Goal: Answer question/provide support

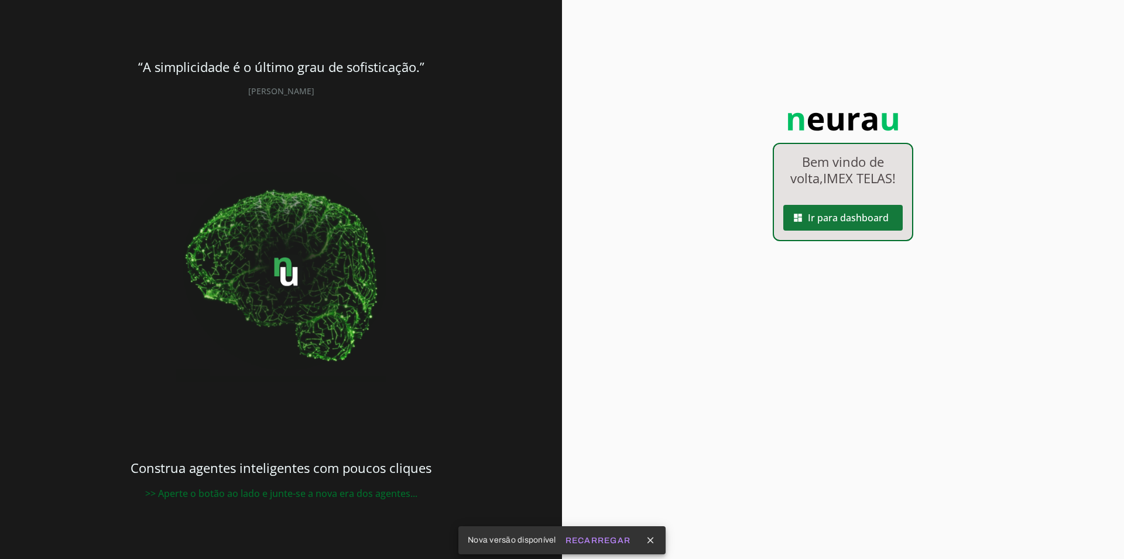
click at [862, 219] on span at bounding box center [842, 218] width 119 height 28
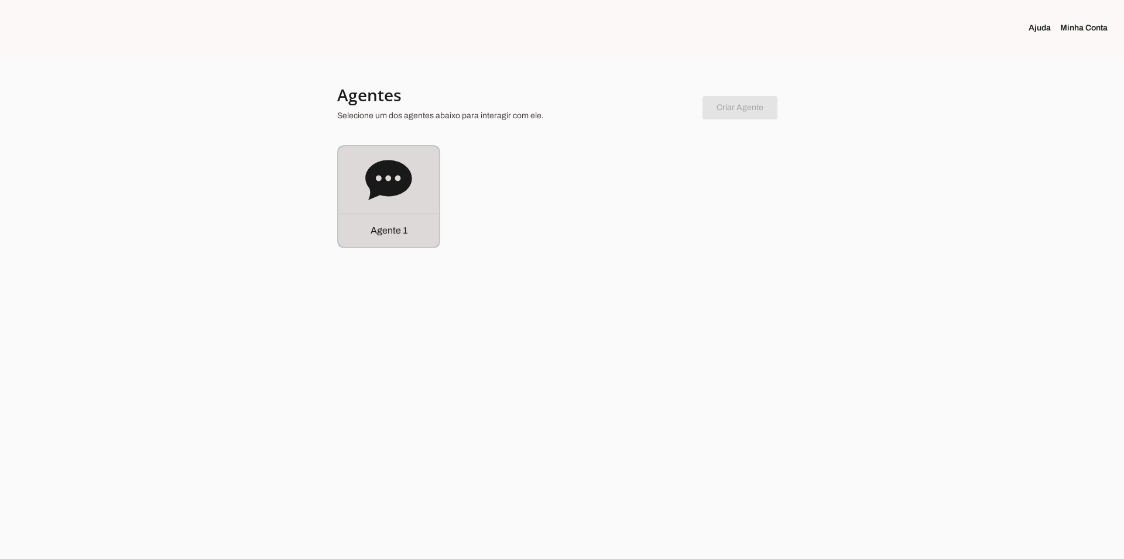
click at [414, 178] on div "Agente 1" at bounding box center [388, 196] width 101 height 101
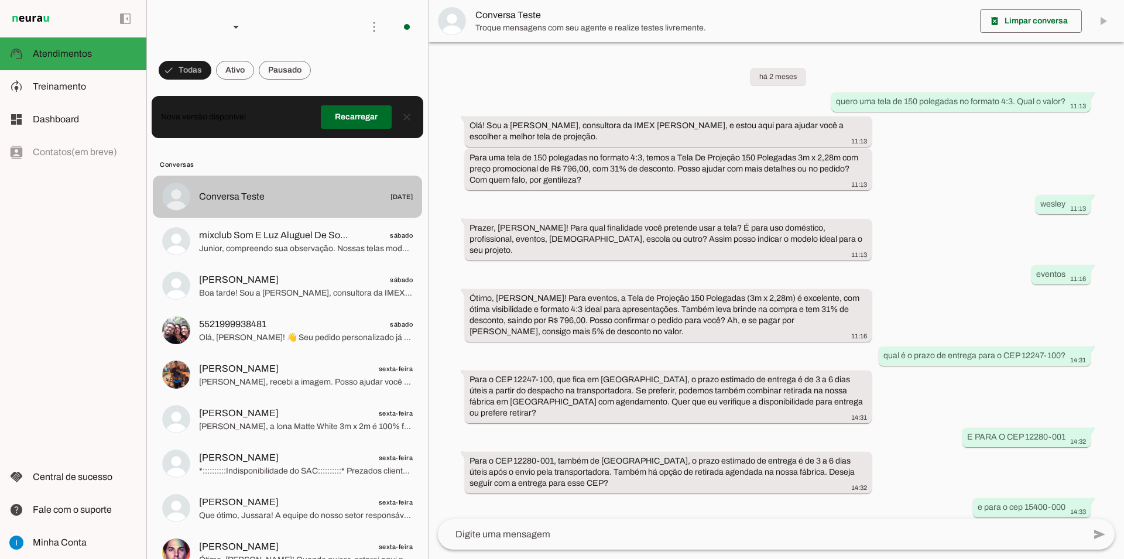
scroll to position [534, 0]
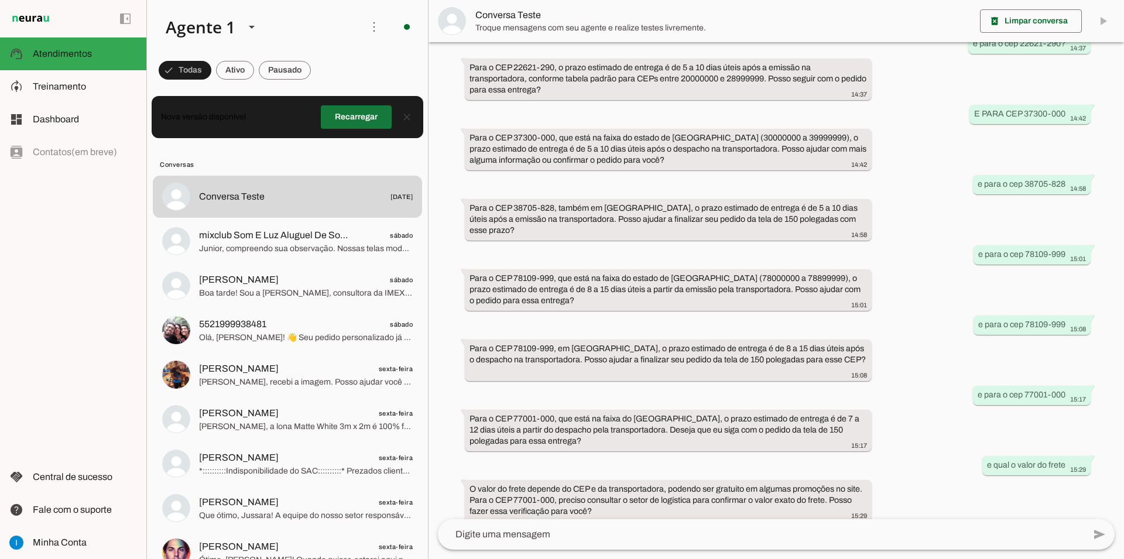
click at [364, 118] on span at bounding box center [356, 117] width 71 height 28
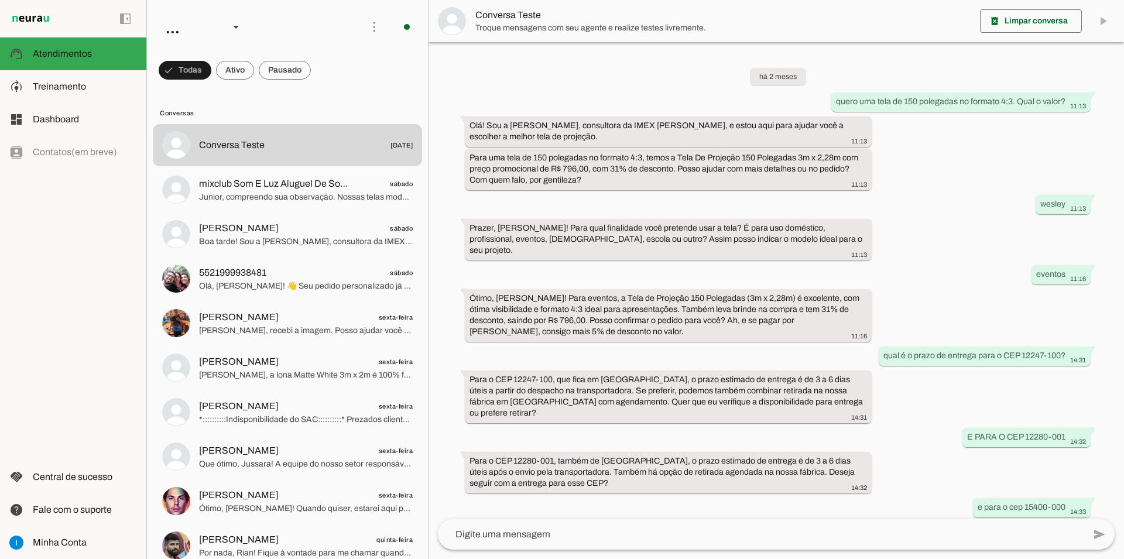
scroll to position [534, 0]
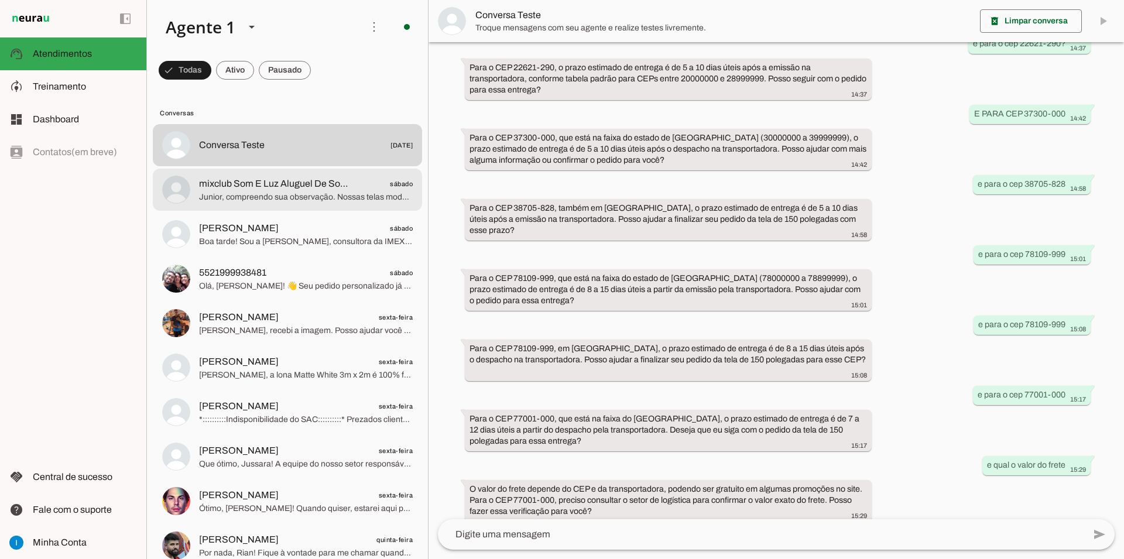
click at [314, 179] on span "mixclub Som E Luz Aluguel De Som,luz E Dj Festas E Eventos Em Geral sábado" at bounding box center [306, 184] width 214 height 15
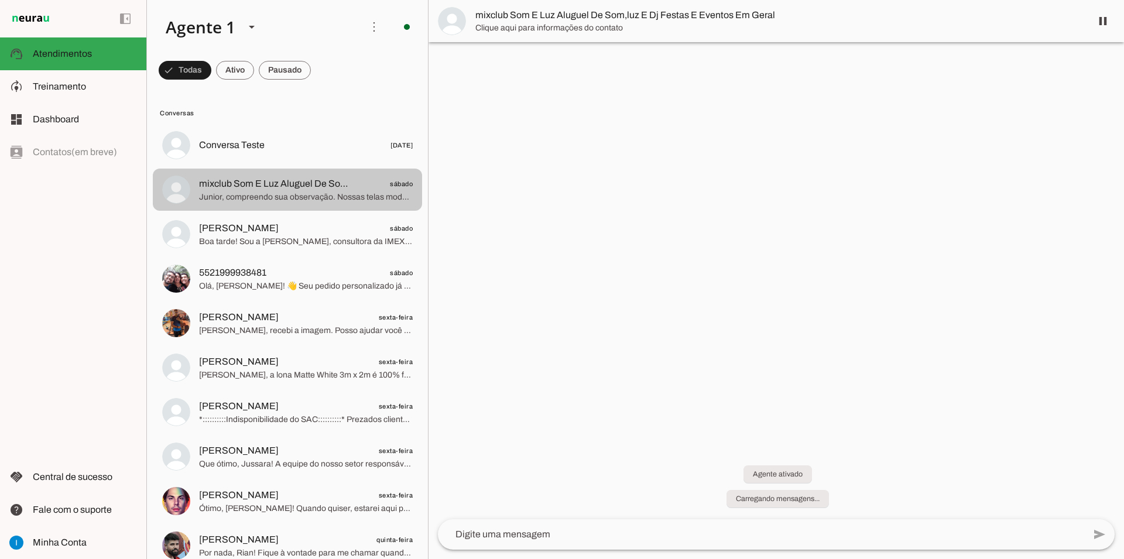
scroll to position [912, 0]
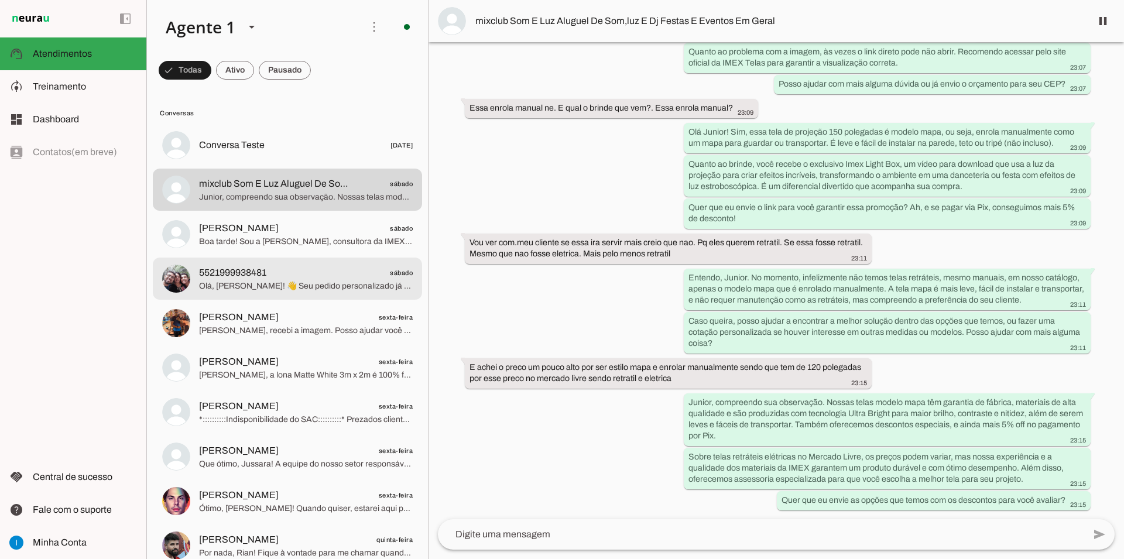
click at [325, 266] on span "5521999938481 sábado" at bounding box center [306, 273] width 214 height 15
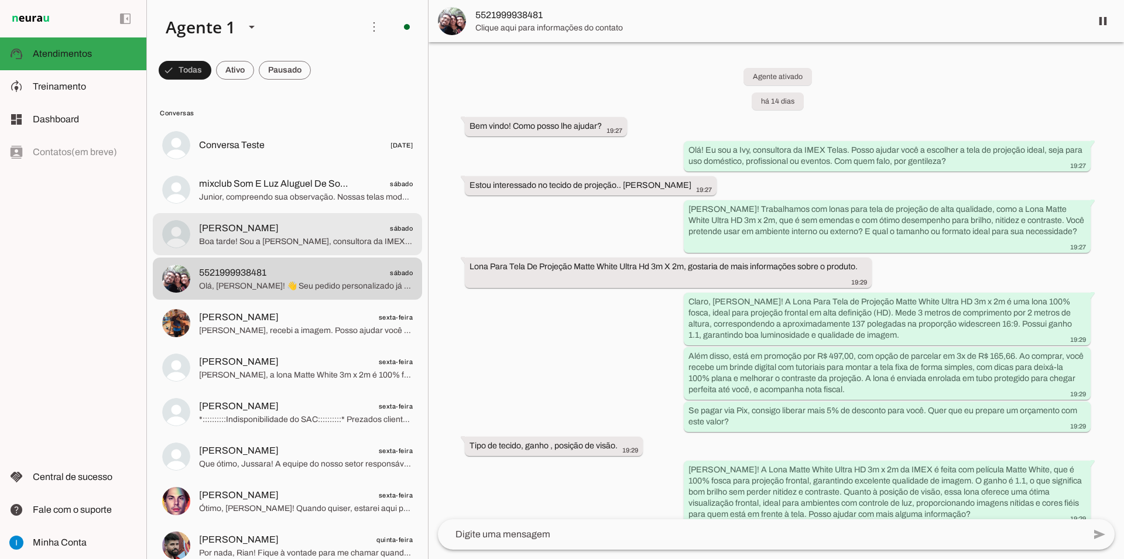
scroll to position [7502, 0]
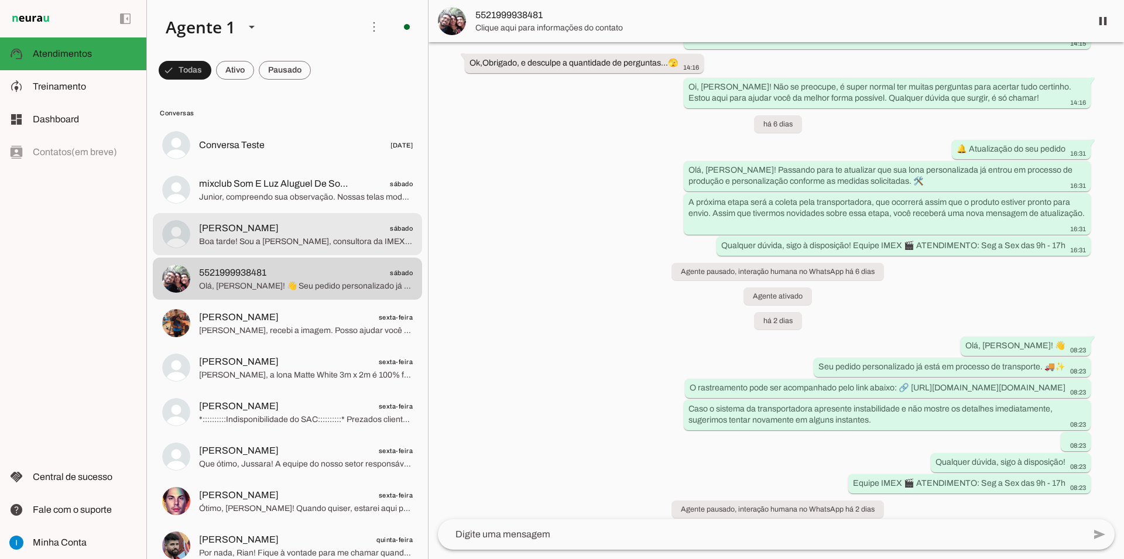
click at [312, 236] on span "Boa tarde! Sou a [PERSON_NAME], consultora da IMEX [PERSON_NAME], e posso ajuda…" at bounding box center [306, 242] width 214 height 12
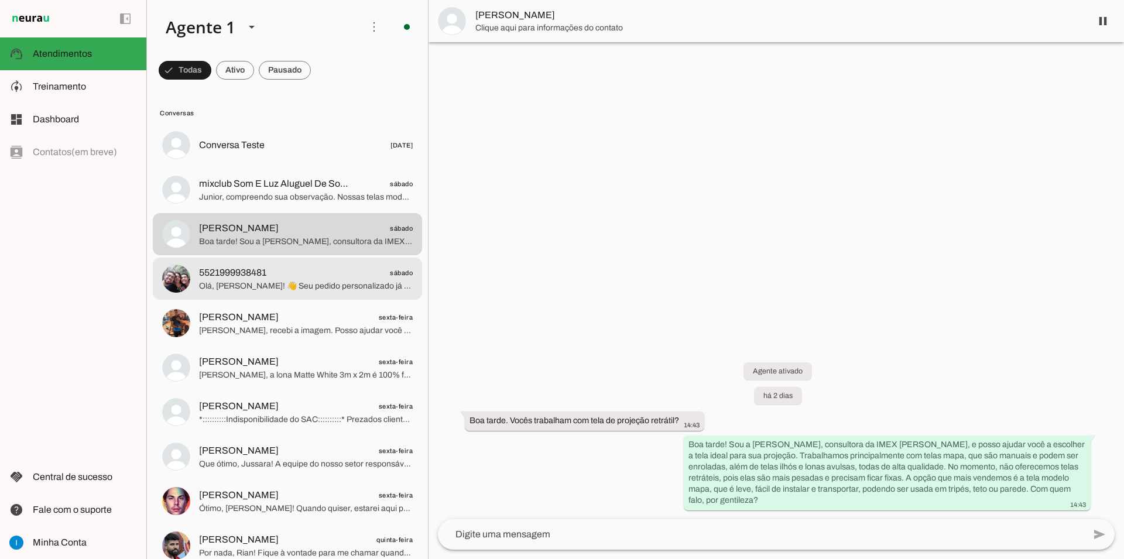
click at [296, 280] on span "Olá, [PERSON_NAME]! 👋 Seu pedido personalizado já está em processo de transport…" at bounding box center [306, 286] width 214 height 12
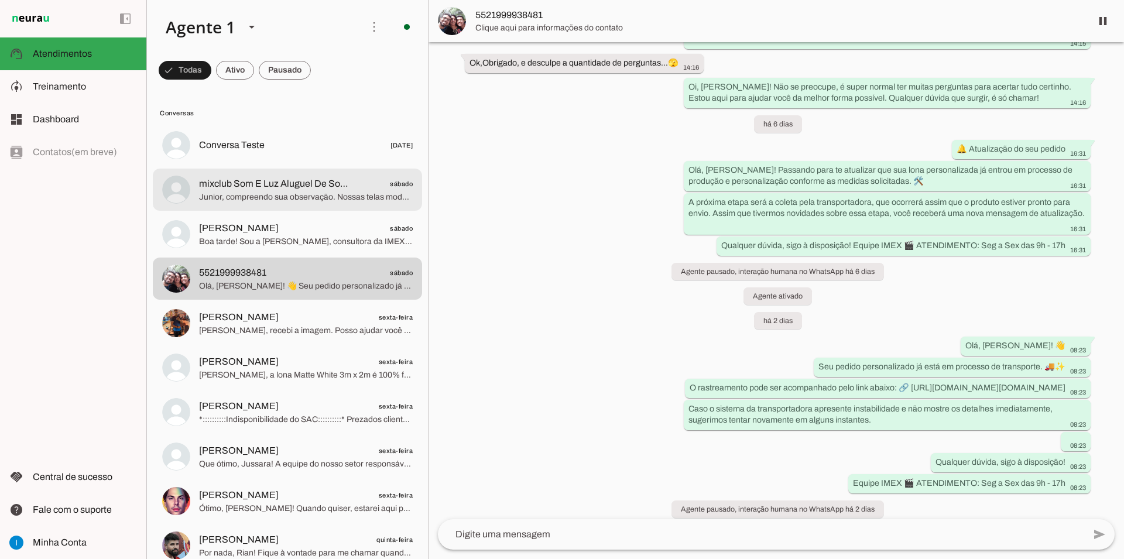
click at [311, 178] on span "mixclub Som E Luz Aluguel De Som,luz E Dj Festas E Eventos Em Geral" at bounding box center [276, 184] width 154 height 14
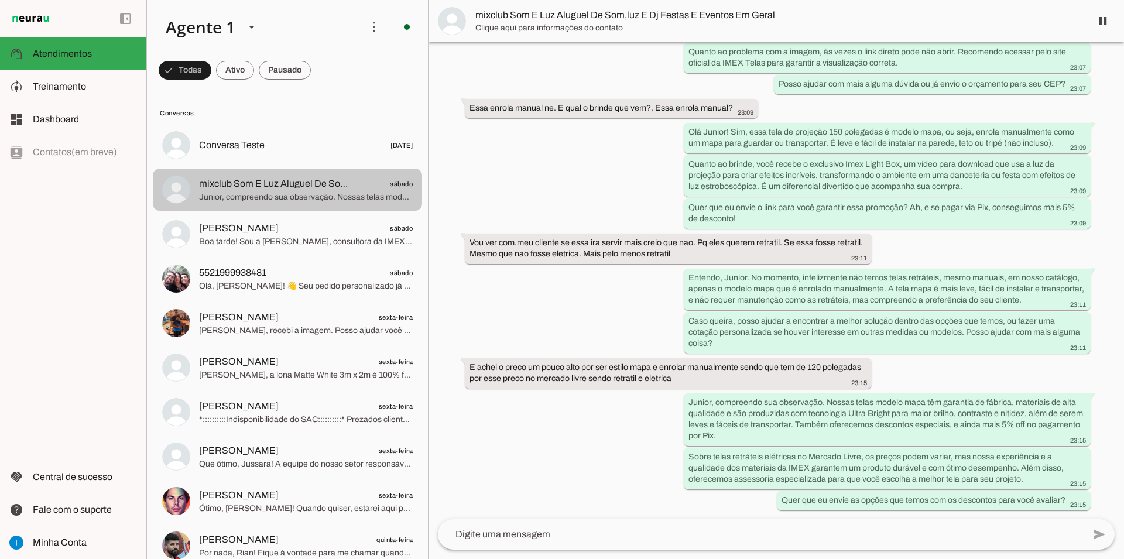
scroll to position [912, 0]
